Goal: Task Accomplishment & Management: Use online tool/utility

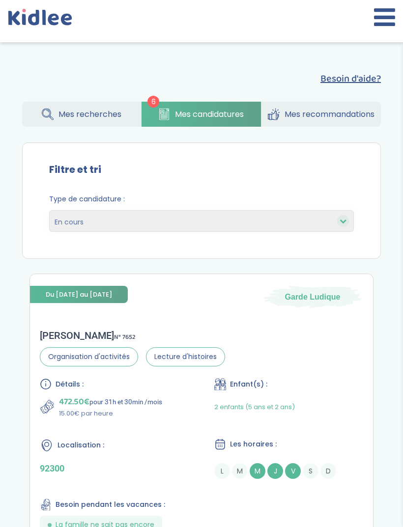
click at [53, 105] on link "Mes recherches" at bounding box center [81, 114] width 119 height 25
click at [62, 102] on link "Mes recherches" at bounding box center [81, 114] width 119 height 25
click at [74, 115] on span "Mes recherches" at bounding box center [89, 114] width 63 height 12
click at [88, 124] on link "Mes recherches" at bounding box center [81, 114] width 119 height 25
click at [69, 118] on span "Mes recherches" at bounding box center [89, 114] width 63 height 12
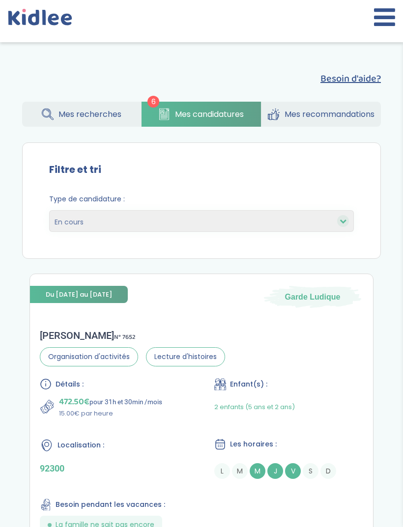
click at [56, 123] on link "Mes recherches" at bounding box center [81, 114] width 119 height 25
click at [53, 106] on link "Mes recherches" at bounding box center [81, 114] width 119 height 25
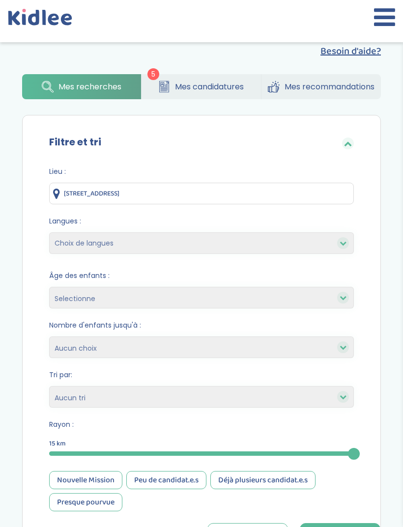
scroll to position [29, 0]
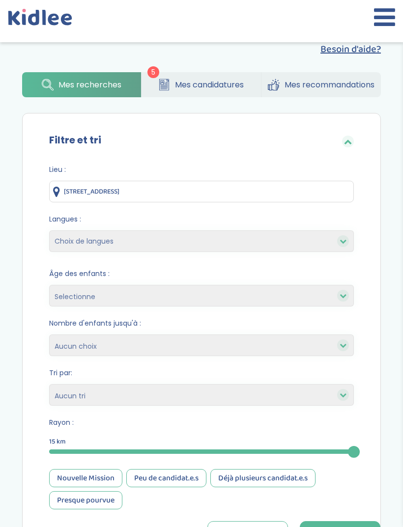
click at [165, 89] on icon at bounding box center [164, 89] width 6 height 0
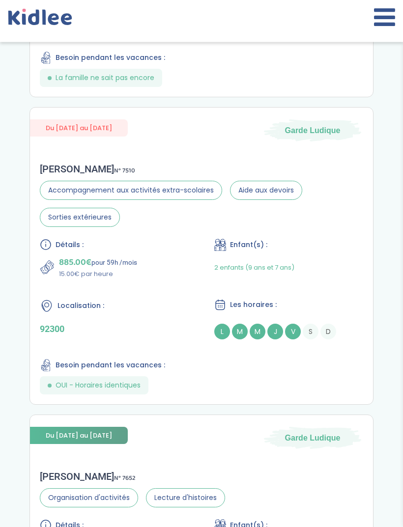
scroll to position [447, 0]
click at [116, 320] on div "Localisation : 92300" at bounding box center [114, 319] width 149 height 41
